Goal: Check status: Check status

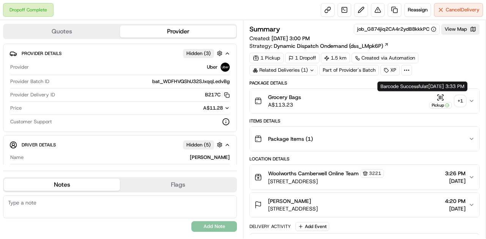
click at [442, 97] on icon "button" at bounding box center [440, 98] width 8 height 8
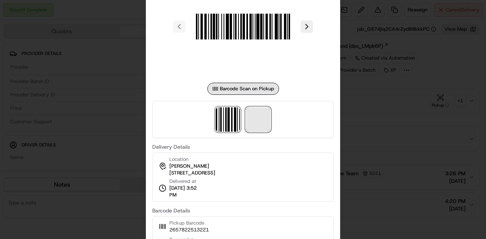
click at [255, 118] on span at bounding box center [258, 119] width 24 height 24
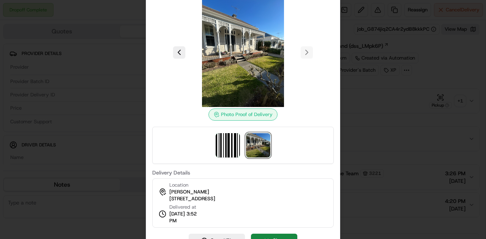
click at [257, 149] on img at bounding box center [258, 145] width 24 height 24
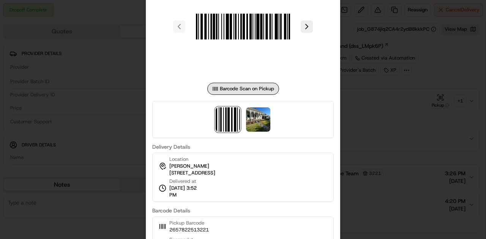
click at [351, 151] on div at bounding box center [243, 119] width 486 height 239
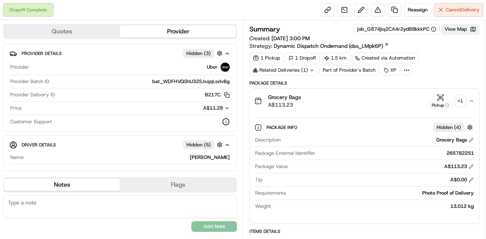
click at [458, 27] on button "View Map" at bounding box center [460, 29] width 38 height 11
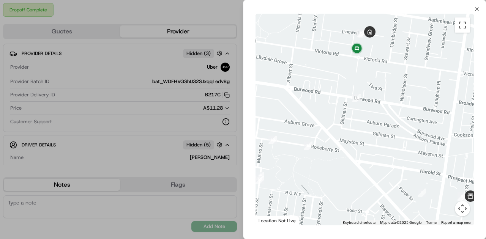
click at [142, 131] on div at bounding box center [243, 119] width 486 height 239
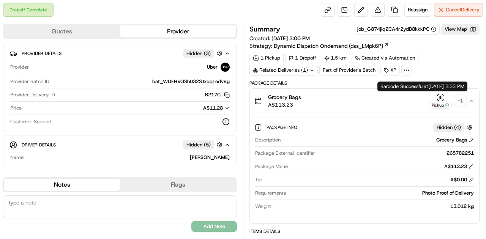
click at [444, 97] on icon "button" at bounding box center [440, 98] width 8 height 8
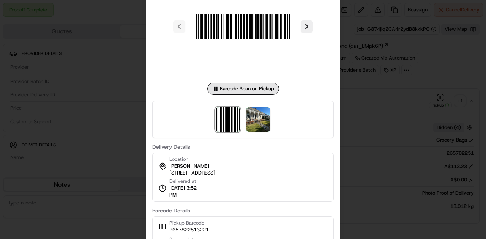
click at [377, 182] on div at bounding box center [243, 119] width 486 height 239
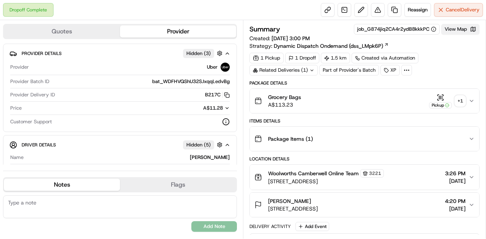
click at [456, 28] on button "View Map" at bounding box center [460, 29] width 38 height 11
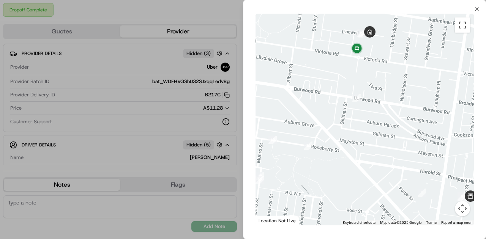
drag, startPoint x: 390, startPoint y: 132, endPoint x: 350, endPoint y: 127, distance: 40.6
click at [350, 127] on div at bounding box center [364, 120] width 218 height 212
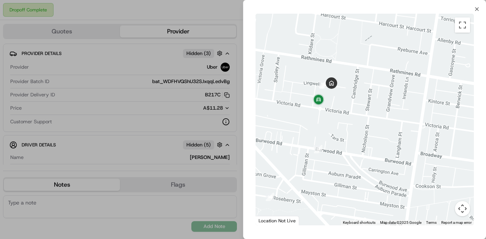
drag, startPoint x: 360, startPoint y: 56, endPoint x: 376, endPoint y: 105, distance: 50.9
click at [376, 105] on div at bounding box center [364, 120] width 218 height 212
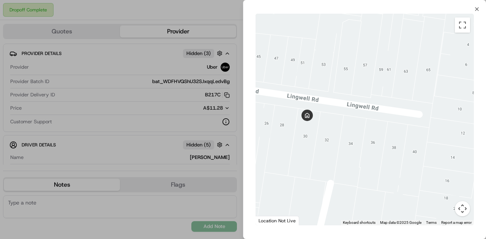
drag, startPoint x: 340, startPoint y: 128, endPoint x: 381, endPoint y: 153, distance: 47.3
click at [381, 153] on div at bounding box center [364, 120] width 218 height 212
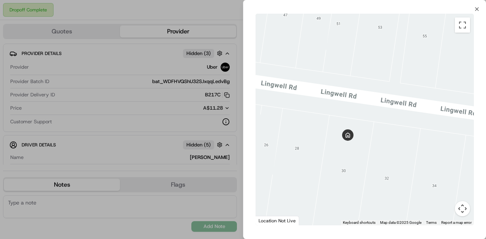
drag, startPoint x: 341, startPoint y: 152, endPoint x: 404, endPoint y: 184, distance: 70.9
click at [404, 184] on div at bounding box center [364, 120] width 218 height 212
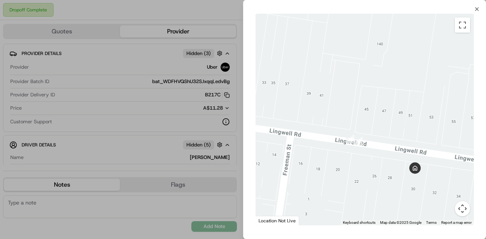
click at [474, 12] on div "← Move left → Move right ↑ Move up ↓ Move down + Zoom in - Zoom out Home Jump l…" at bounding box center [364, 119] width 242 height 215
click at [476, 11] on icon "button" at bounding box center [476, 9] width 6 height 6
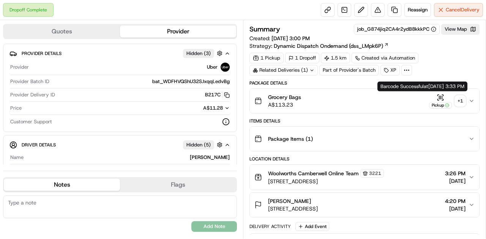
click at [441, 96] on icon "button" at bounding box center [440, 98] width 8 height 8
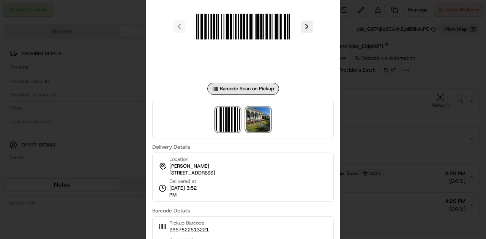
click at [251, 118] on img at bounding box center [258, 119] width 24 height 24
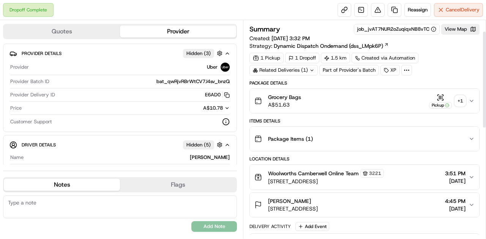
drag, startPoint x: 484, startPoint y: 147, endPoint x: 479, endPoint y: 22, distance: 125.3
click at [485, 31] on div at bounding box center [484, 79] width 3 height 96
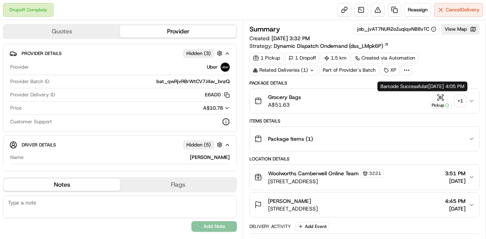
click at [438, 96] on icon "button" at bounding box center [440, 98] width 8 height 8
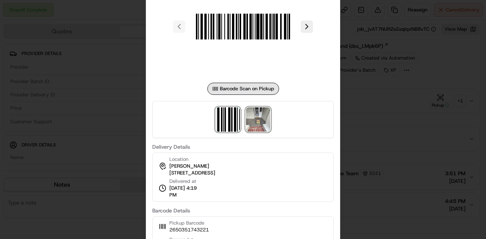
click at [253, 124] on img at bounding box center [258, 119] width 24 height 24
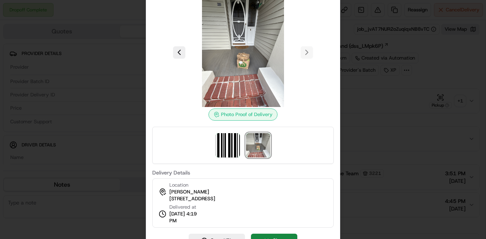
click at [375, 94] on div at bounding box center [243, 119] width 486 height 239
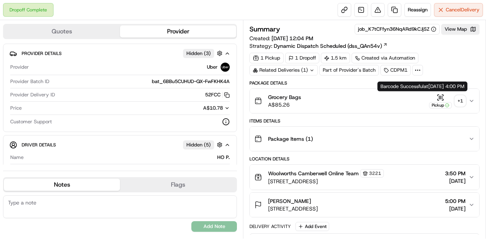
click at [442, 98] on icon "button" at bounding box center [442, 97] width 0 height 3
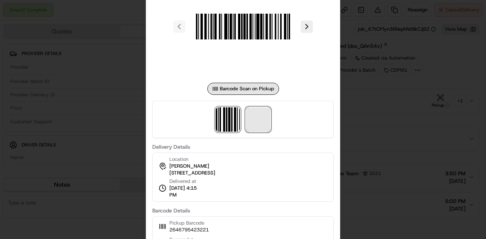
click at [261, 124] on span at bounding box center [258, 119] width 24 height 24
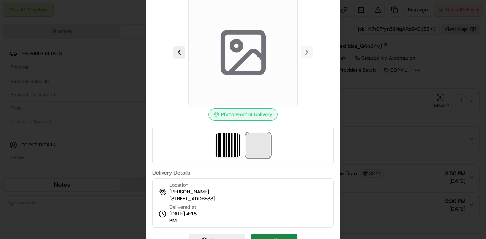
click at [248, 154] on span at bounding box center [258, 145] width 24 height 24
